Goal: Information Seeking & Learning: Find specific fact

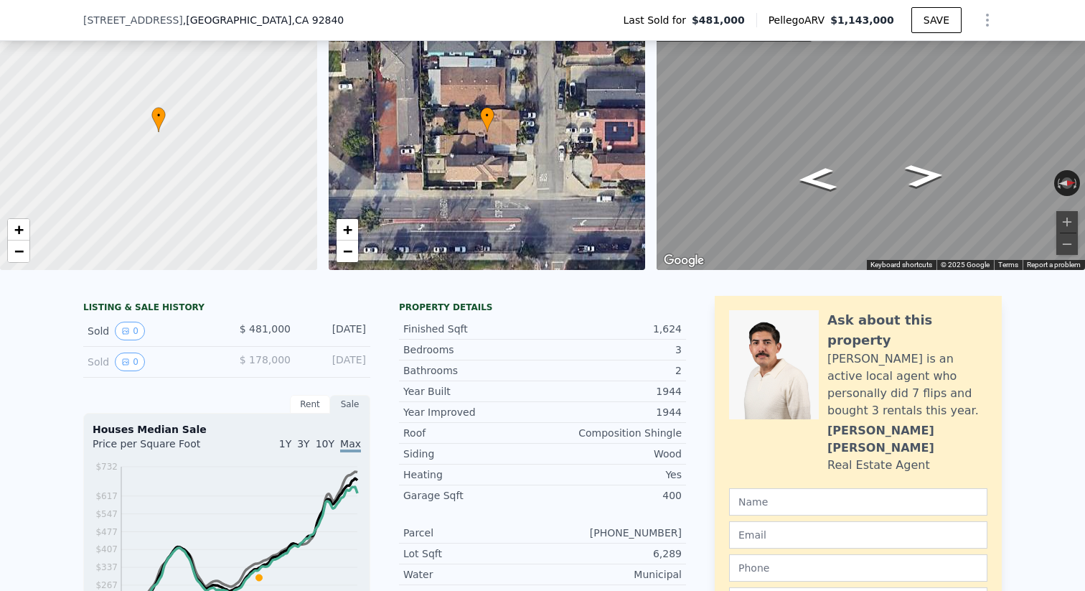
scroll to position [75, 0]
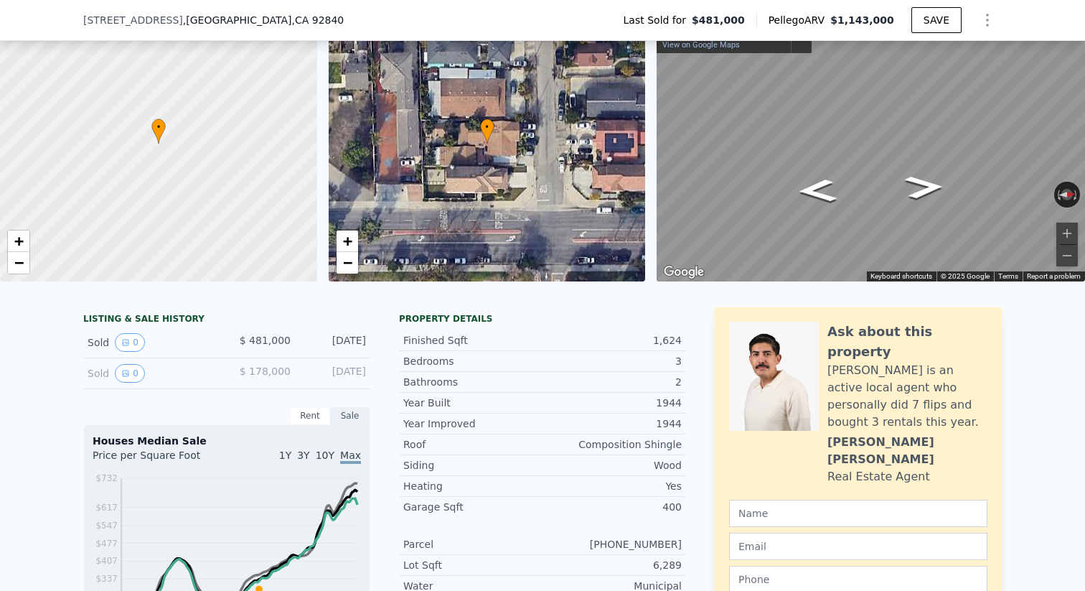
click at [223, 18] on span ", [GEOGRAPHIC_DATA]" at bounding box center [263, 20] width 161 height 14
click at [183, 17] on span ", [GEOGRAPHIC_DATA]" at bounding box center [263, 20] width 161 height 14
drag, startPoint x: 87, startPoint y: 22, endPoint x: 291, endPoint y: 16, distance: 203.9
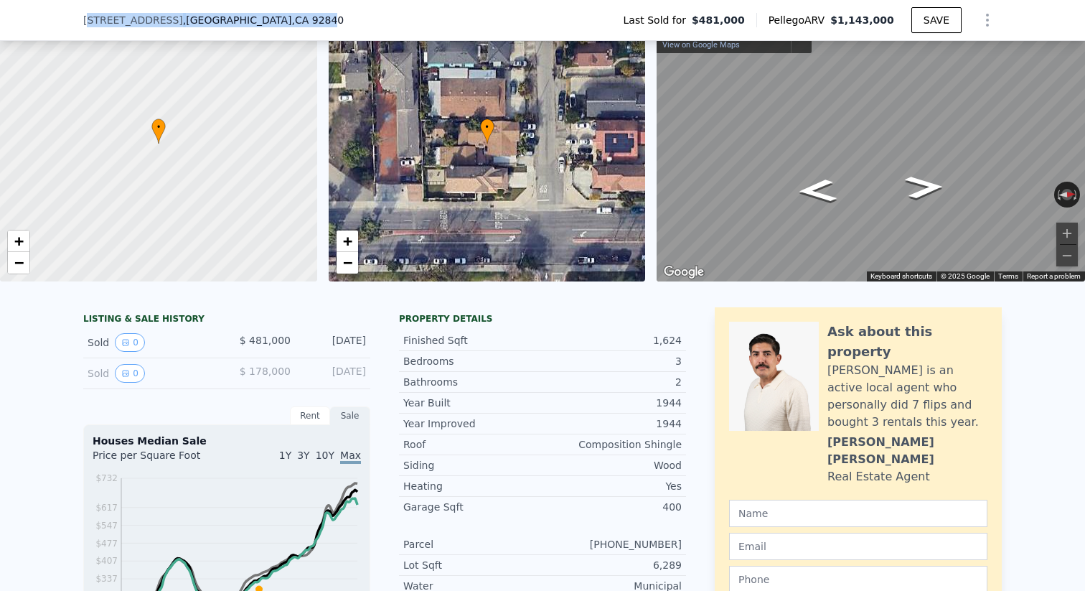
click at [291, 16] on div "[STREET_ADDRESS]" at bounding box center [213, 20] width 261 height 14
click at [296, 17] on div "[STREET_ADDRESS]" at bounding box center [219, 20] width 272 height 14
drag, startPoint x: 296, startPoint y: 17, endPoint x: 82, endPoint y: 18, distance: 214.6
click at [82, 18] on div "[STREET_ADDRESS] Last Sold for $481,000 Pellego ARV $1,143,000 SAVE" at bounding box center [542, 20] width 1085 height 41
click at [0, 0] on div "[STREET_ADDRESS] Last Sold for $481,000 Pellego ARV $1,143,000 SAVE" at bounding box center [542, 20] width 1085 height 41
